Goal: Task Accomplishment & Management: Use online tool/utility

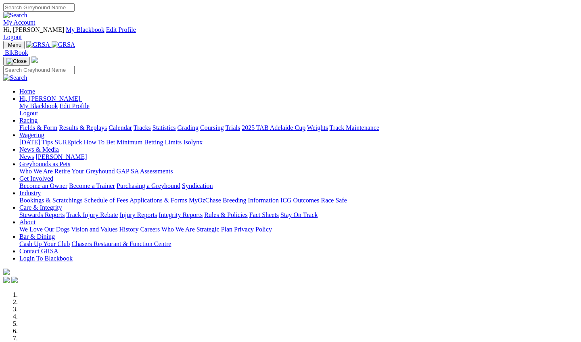
click at [41, 190] on link "Industry" at bounding box center [29, 193] width 21 height 7
click at [82, 197] on link "Bookings & Scratchings" at bounding box center [50, 200] width 63 height 7
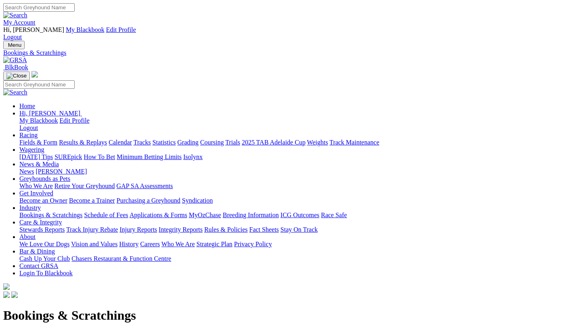
click at [62, 219] on link "Care & Integrity" at bounding box center [40, 222] width 43 height 7
click at [157, 226] on link "Injury Reports" at bounding box center [138, 229] width 38 height 7
